Goal: Transaction & Acquisition: Purchase product/service

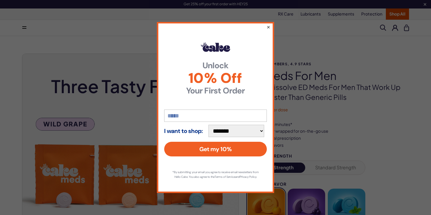
click at [269, 25] on button "×" at bounding box center [268, 26] width 4 height 7
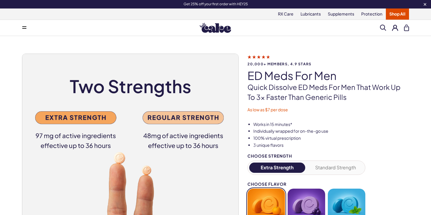
click at [396, 28] on button at bounding box center [395, 28] width 6 height 6
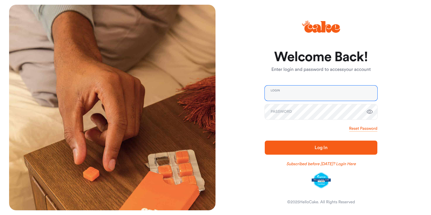
type input "**********"
click at [300, 148] on span "Log In" at bounding box center [321, 147] width 94 height 7
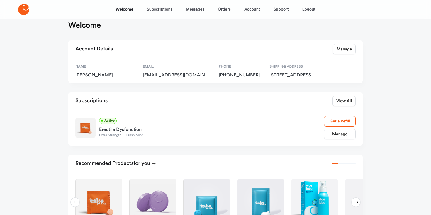
scroll to position [28, 0]
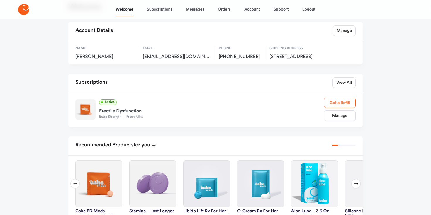
click at [337, 108] on link "Get a Refill" at bounding box center [340, 103] width 32 height 11
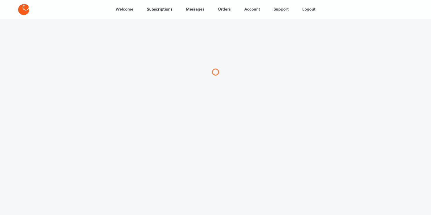
scroll to position [16, 0]
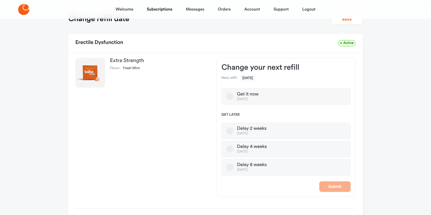
click at [230, 96] on button "Get it now Oct 08, 2025" at bounding box center [229, 96] width 7 height 7
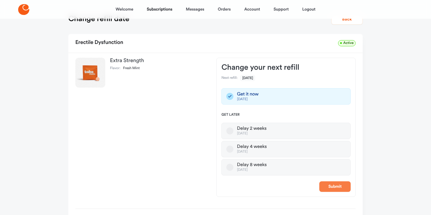
click at [331, 189] on button "Submit" at bounding box center [334, 186] width 31 height 11
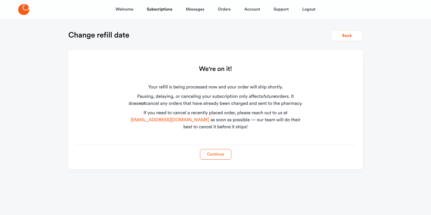
click at [208, 155] on button "Continue" at bounding box center [215, 154] width 31 height 11
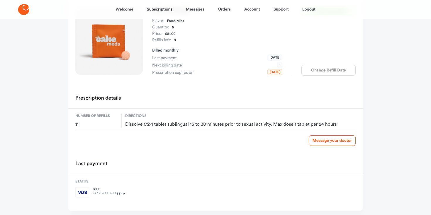
scroll to position [52, 0]
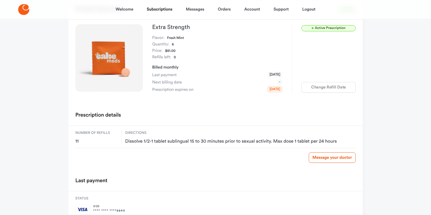
click at [323, 89] on div "Change Refill Date" at bounding box center [328, 87] width 54 height 11
